Goal: Task Accomplishment & Management: Use online tool/utility

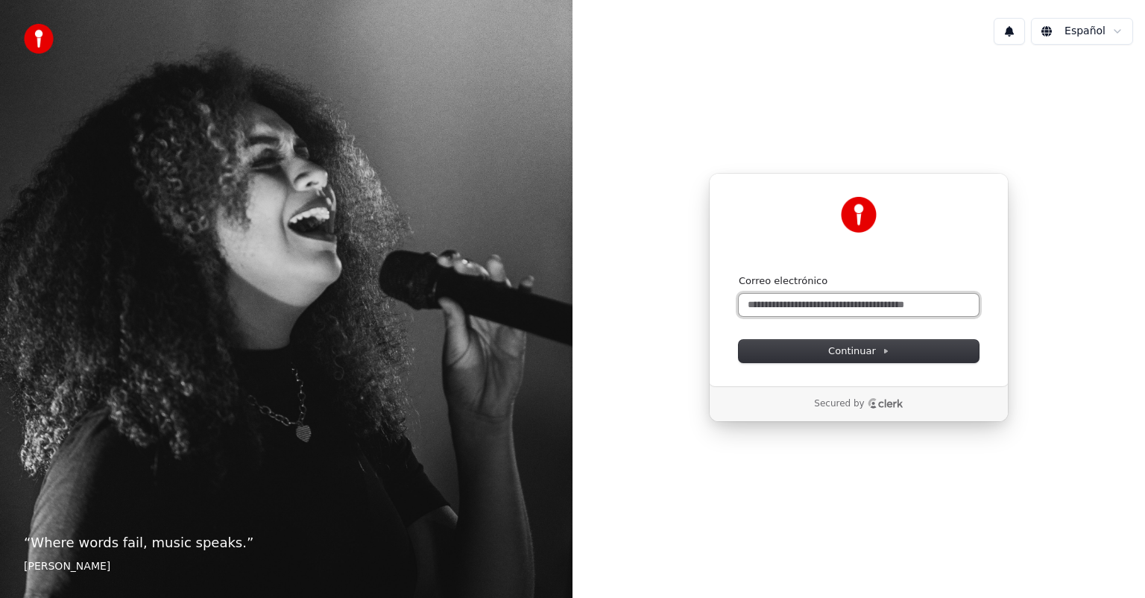
click at [824, 306] on input "Correo electrónico" at bounding box center [859, 305] width 240 height 22
type input "*"
click at [853, 349] on span "Continuar" at bounding box center [858, 350] width 61 height 13
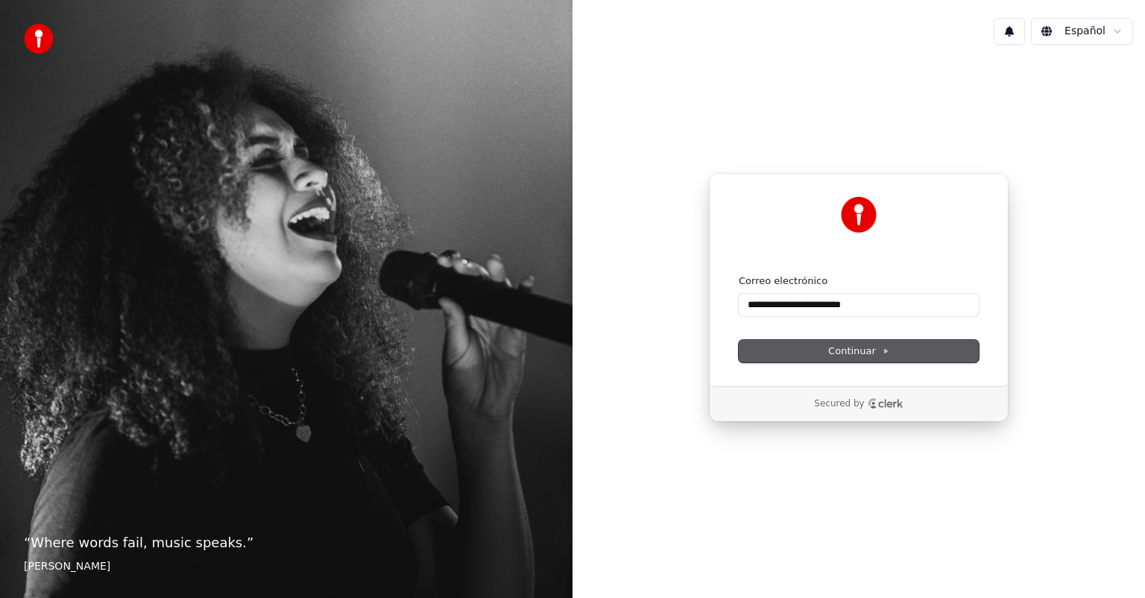
type input "**********"
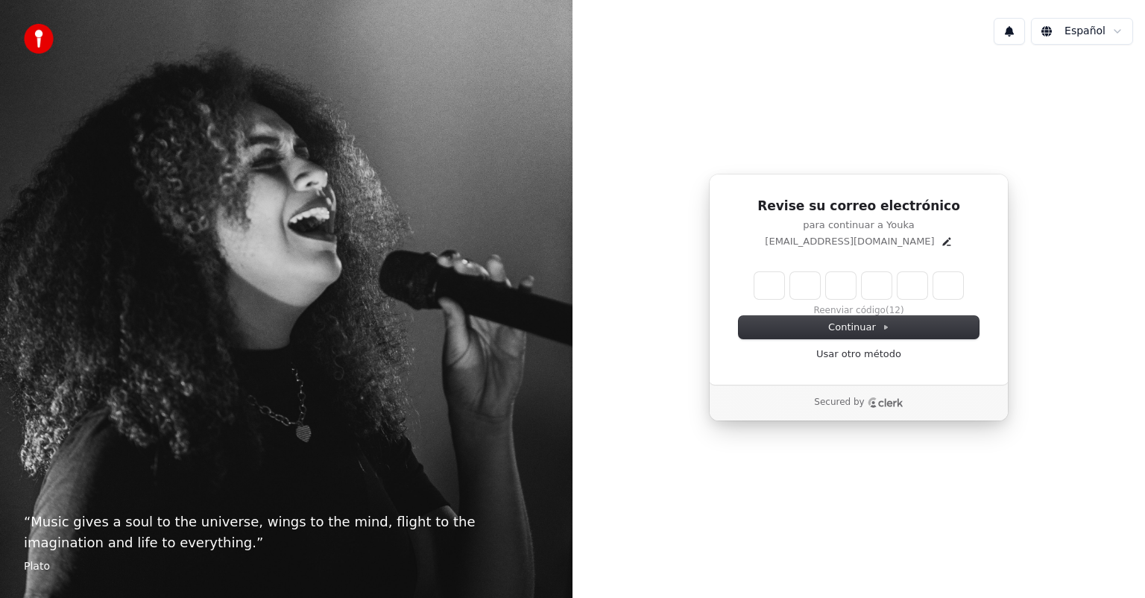
click at [765, 284] on input "Enter verification code" at bounding box center [858, 285] width 209 height 27
type input "******"
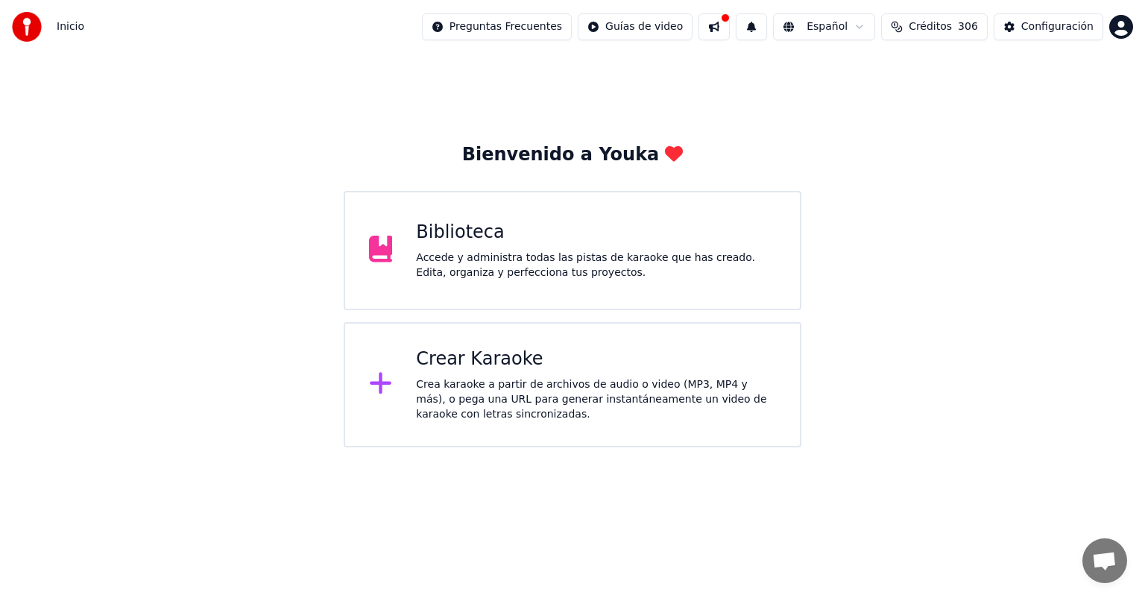
click at [462, 230] on div "Biblioteca" at bounding box center [596, 233] width 360 height 24
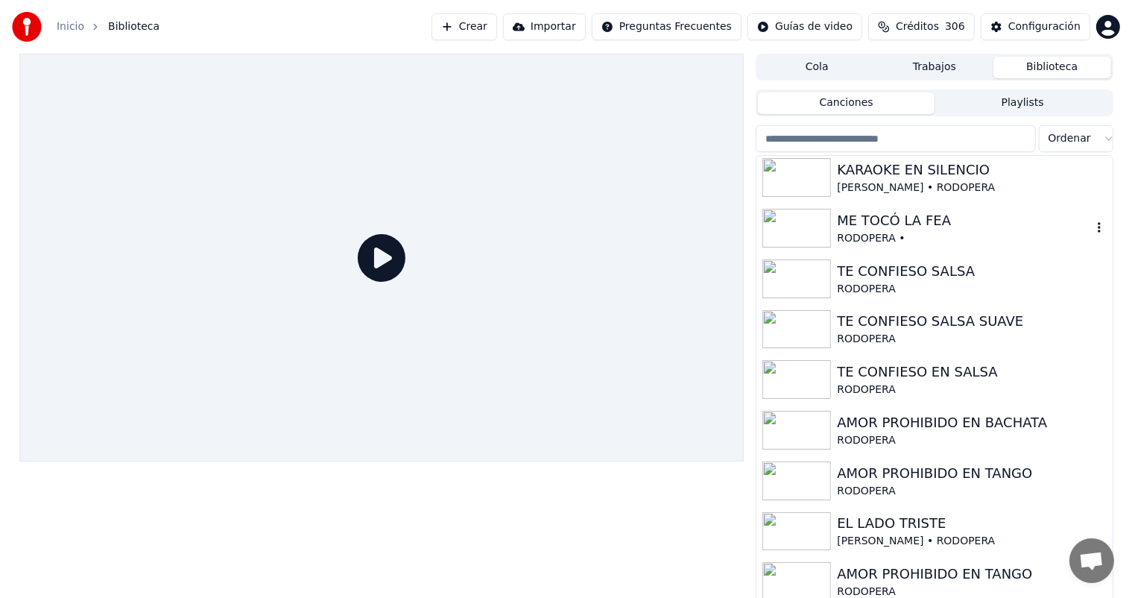
scroll to position [1577, 0]
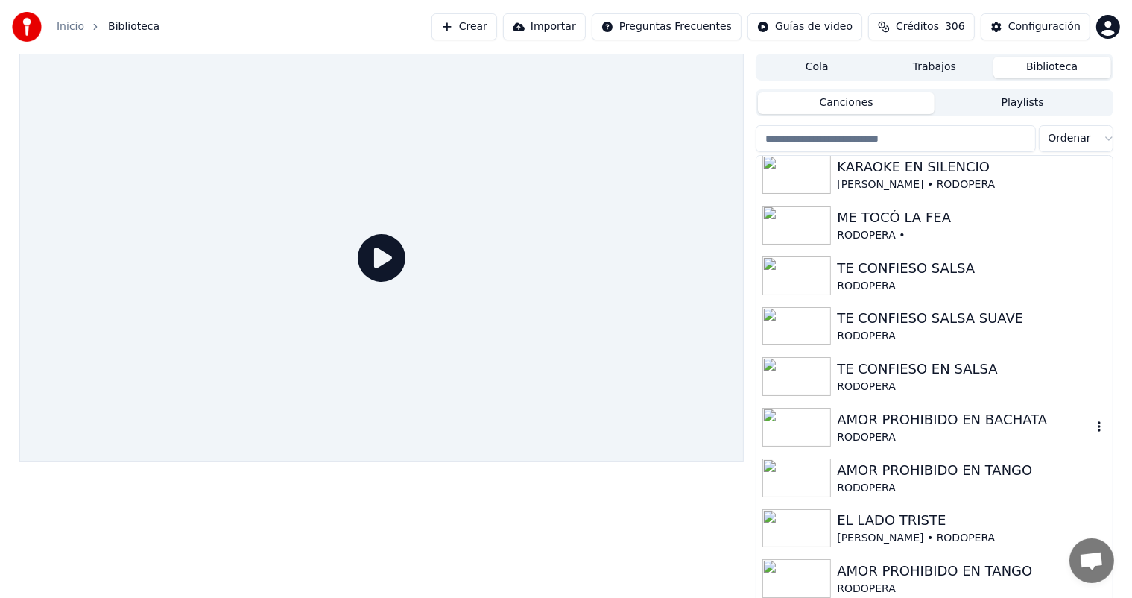
click at [926, 430] on div "RODOPERA" at bounding box center [964, 437] width 254 height 15
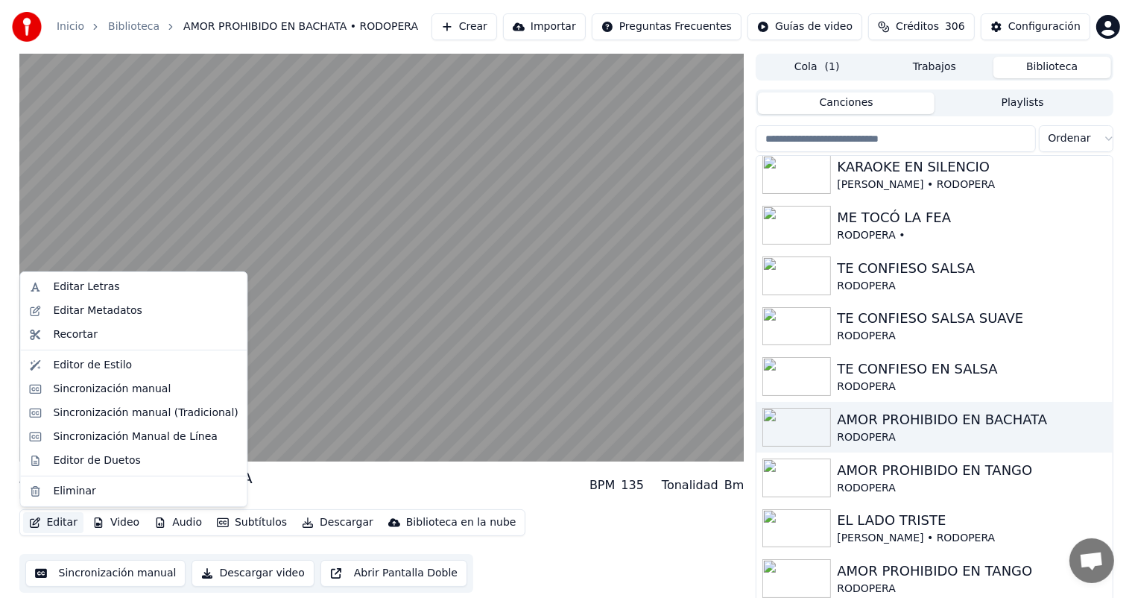
click at [58, 523] on button "Editar" at bounding box center [53, 522] width 60 height 21
click at [92, 465] on div "Editor de Duetos" at bounding box center [96, 460] width 87 height 15
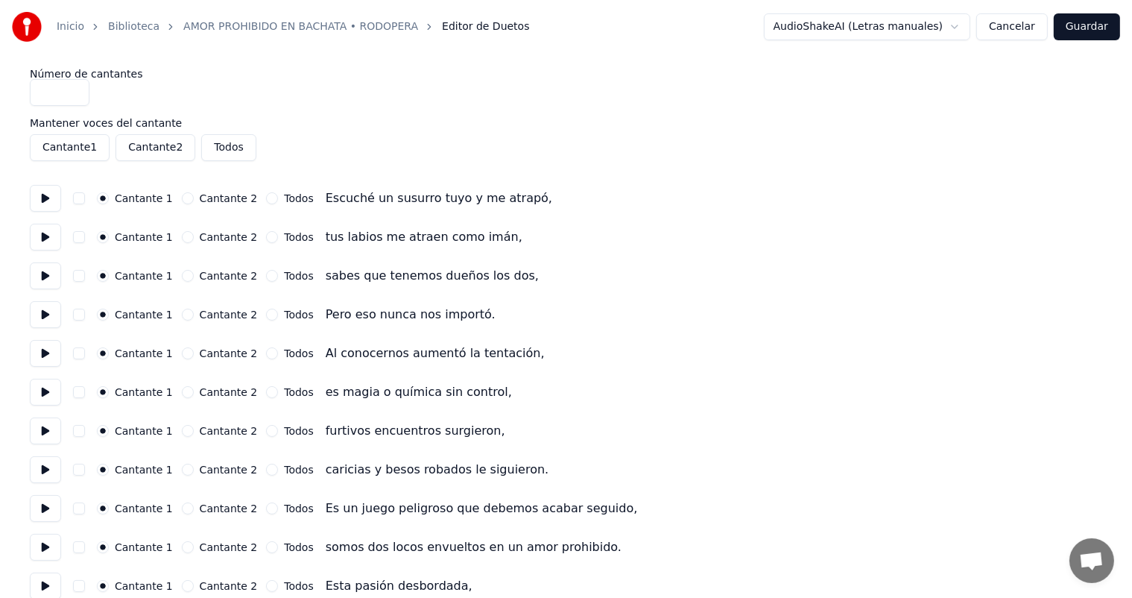
click at [1023, 33] on button "Cancelar" at bounding box center [1013, 26] width 72 height 27
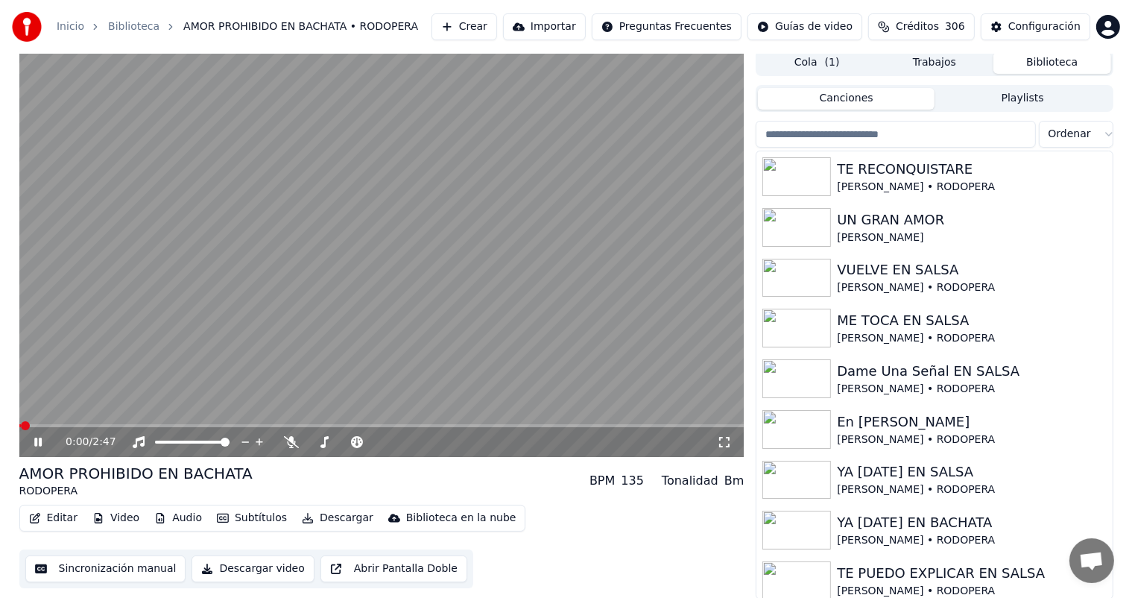
scroll to position [6, 0]
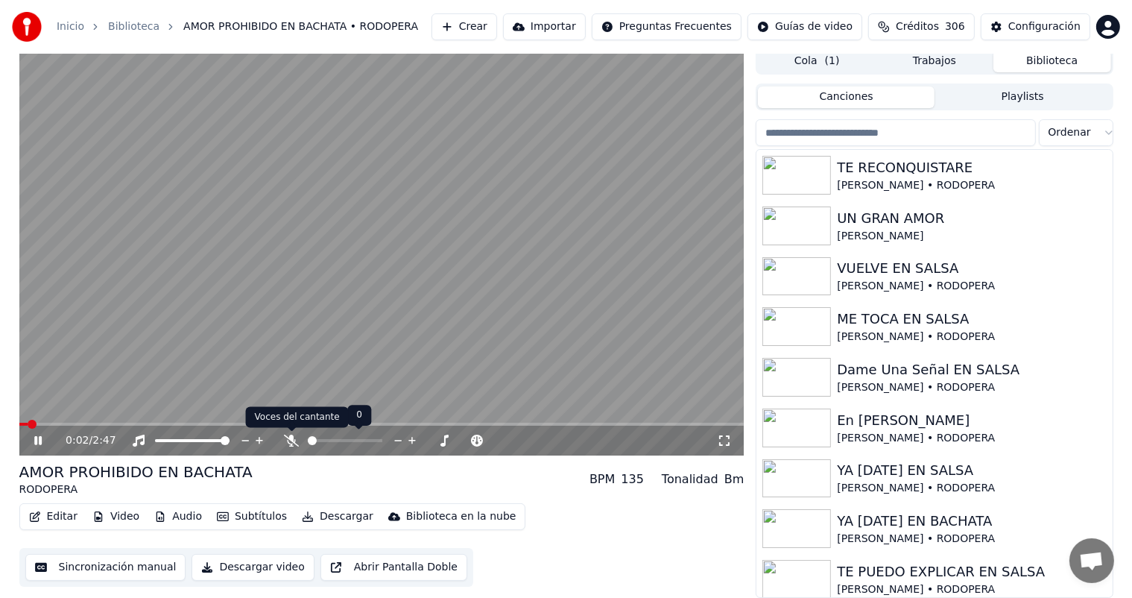
click at [288, 438] on icon at bounding box center [291, 441] width 15 height 12
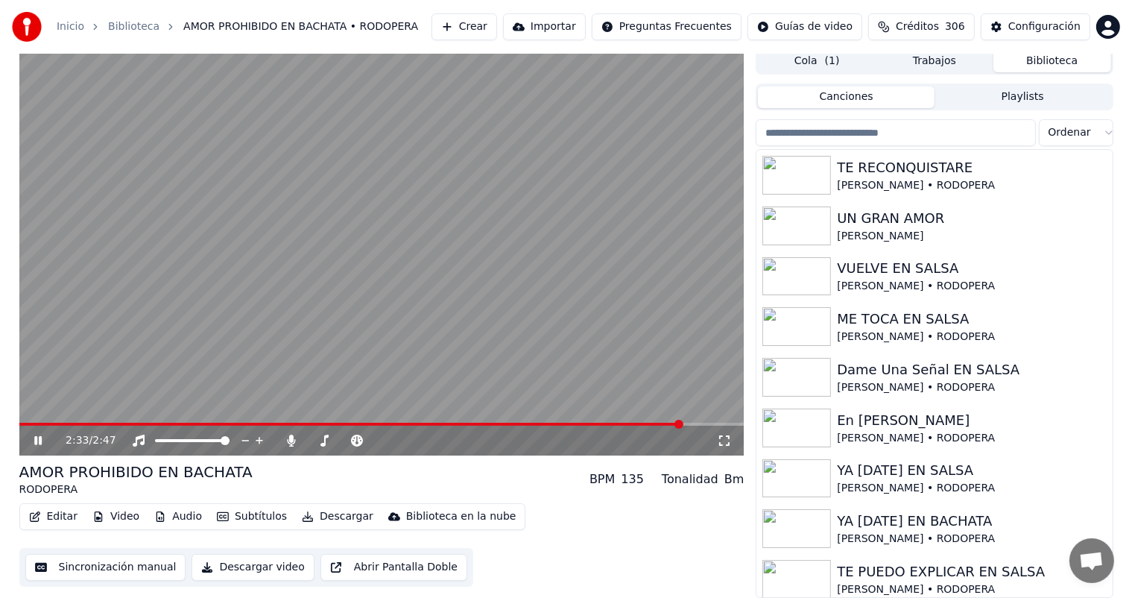
click at [115, 423] on span at bounding box center [351, 424] width 664 height 3
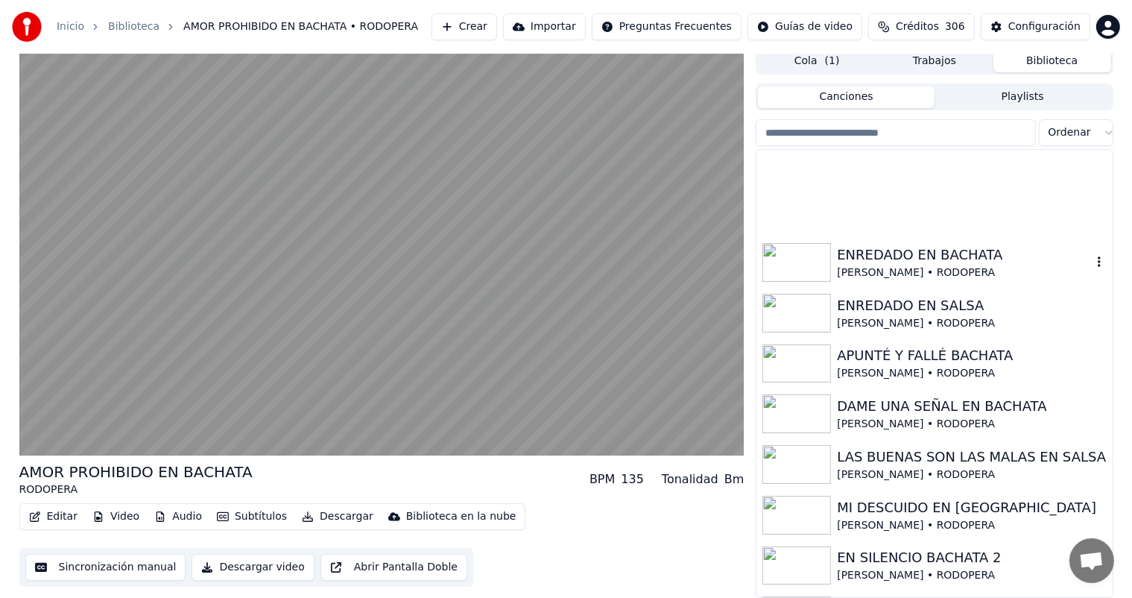
scroll to position [1267, 0]
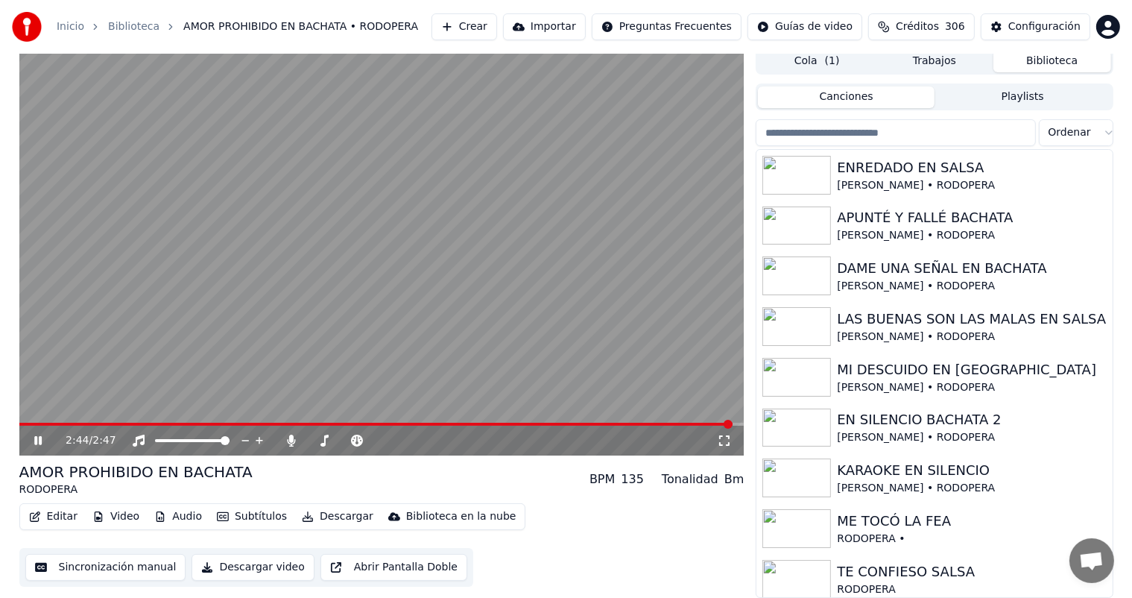
click at [39, 437] on icon at bounding box center [37, 440] width 7 height 9
